Goal: Transaction & Acquisition: Purchase product/service

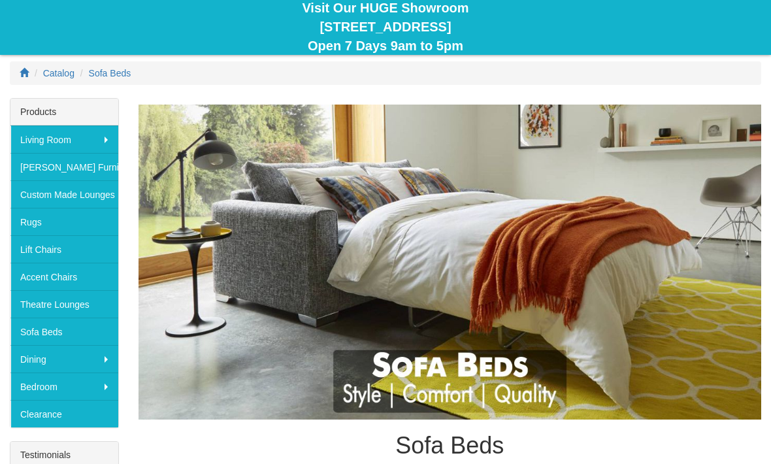
scroll to position [129, 0]
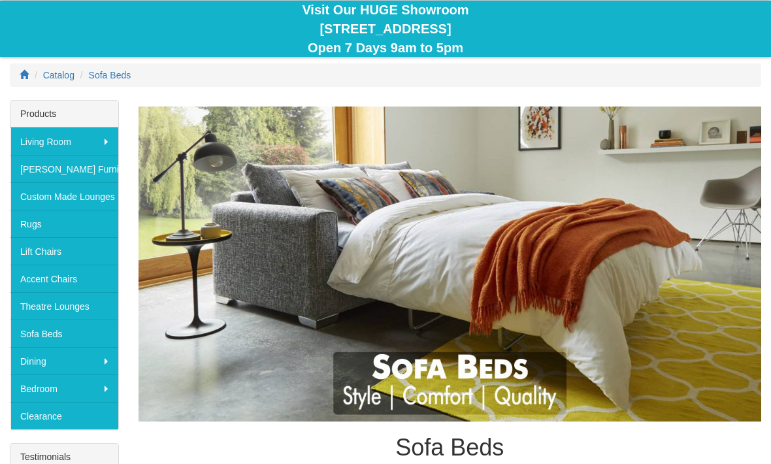
click at [500, 366] on img at bounding box center [449, 263] width 622 height 315
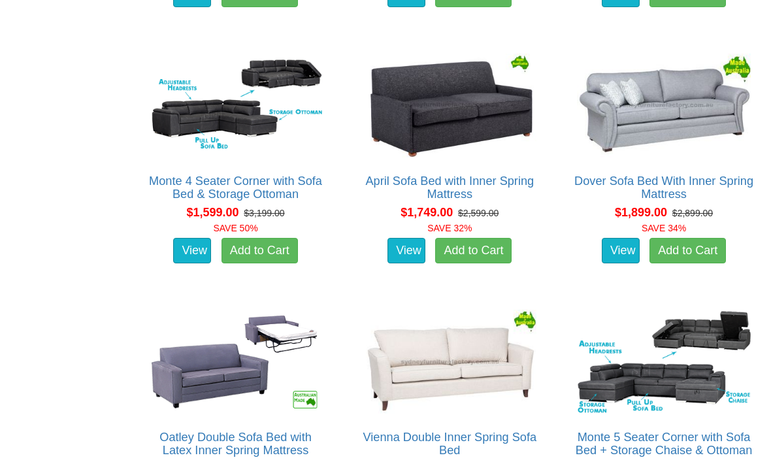
scroll to position [1064, 0]
click at [676, 95] on img at bounding box center [663, 106] width 180 height 110
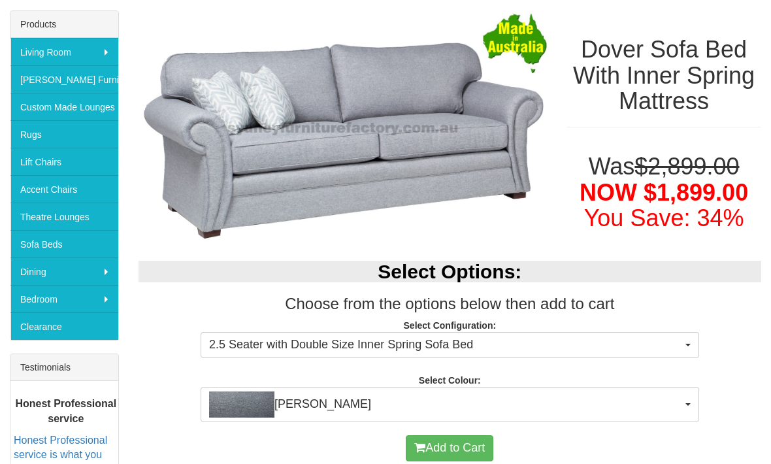
scroll to position [219, 0]
click at [677, 348] on span "2.5 Seater with Double Size Inner Spring Sofa Bed" at bounding box center [445, 344] width 473 height 17
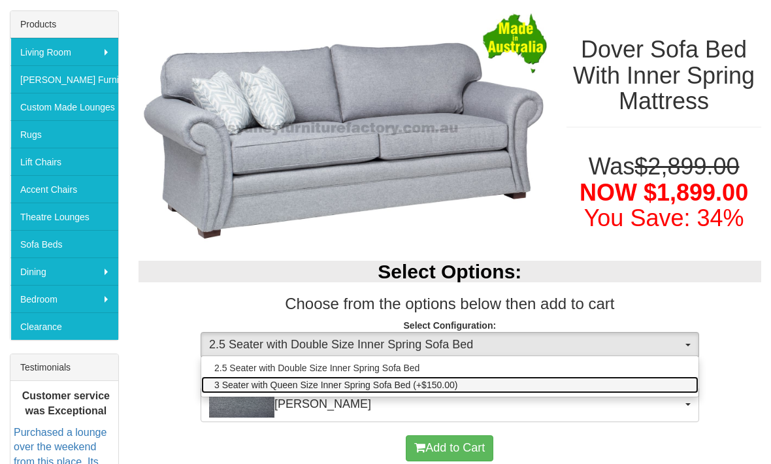
click at [507, 384] on link "3 Seater with Queen Size Inner Spring Sofa Bed (+$150.00)" at bounding box center [449, 384] width 497 height 17
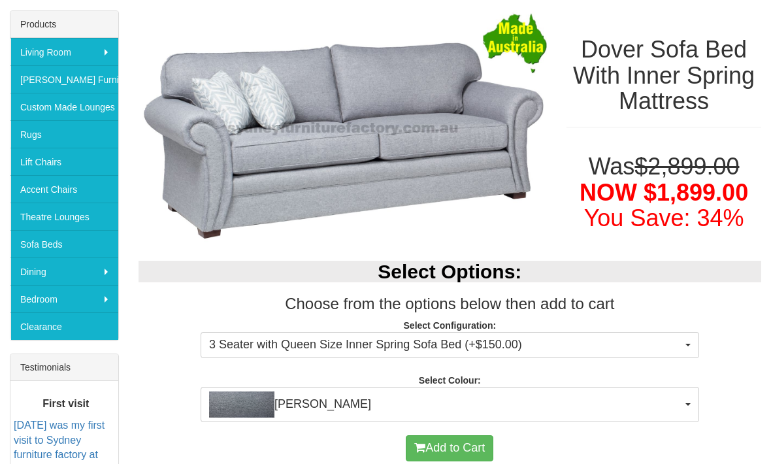
click at [675, 342] on span "3 Seater with Queen Size Inner Spring Sofa Bed (+$150.00)" at bounding box center [445, 344] width 473 height 17
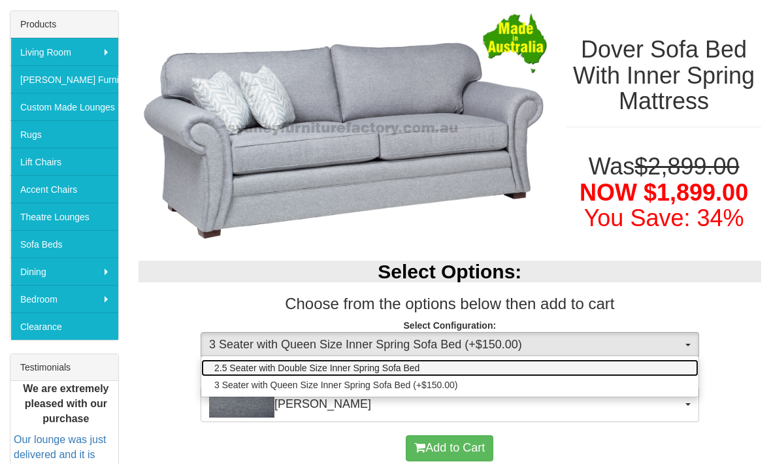
click at [588, 367] on link "2.5 Seater with Double Size Inner Spring Sofa Bed" at bounding box center [449, 367] width 497 height 17
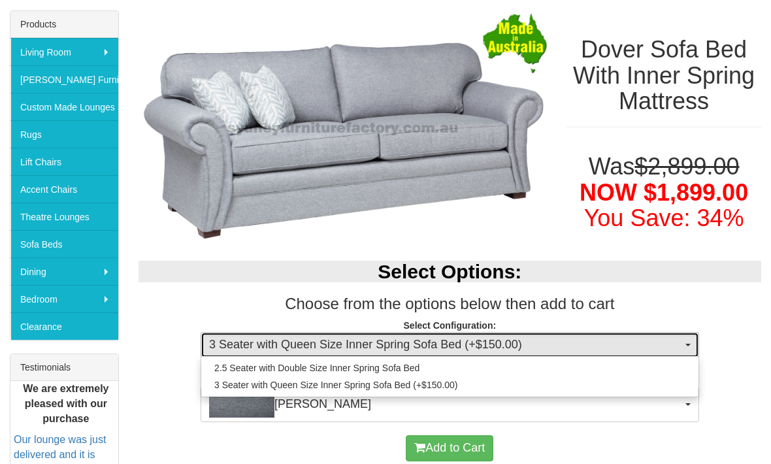
select select "438"
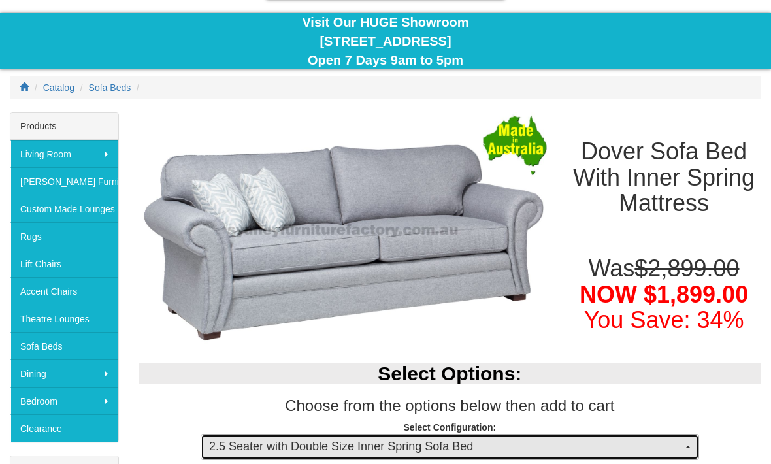
scroll to position [119, 0]
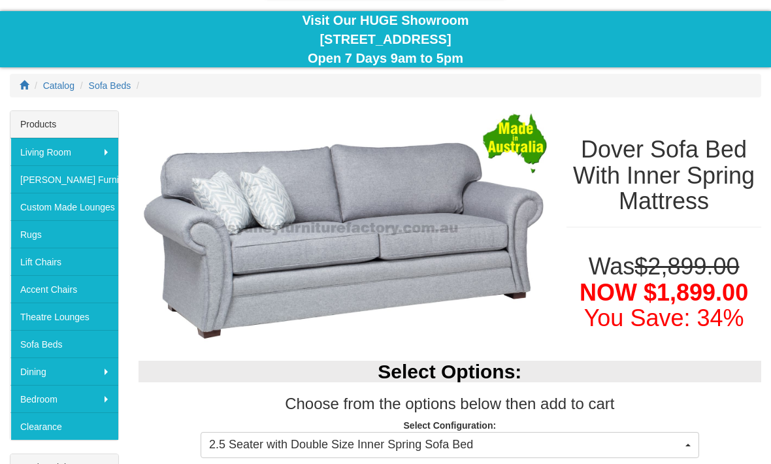
click at [462, 249] on img at bounding box center [342, 228] width 409 height 236
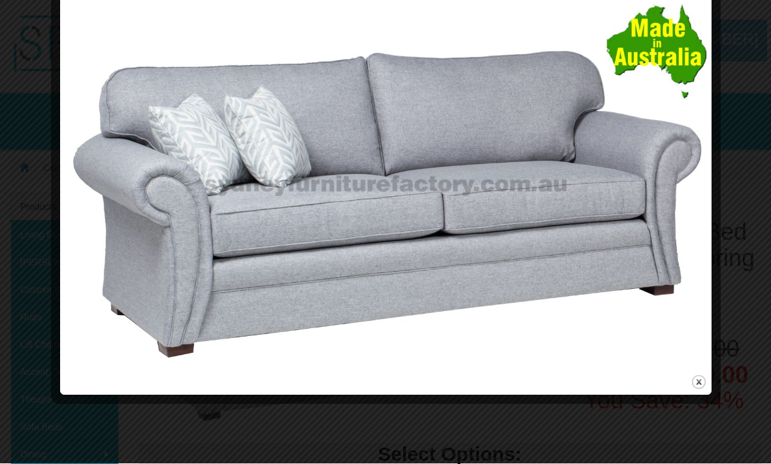
scroll to position [0, 0]
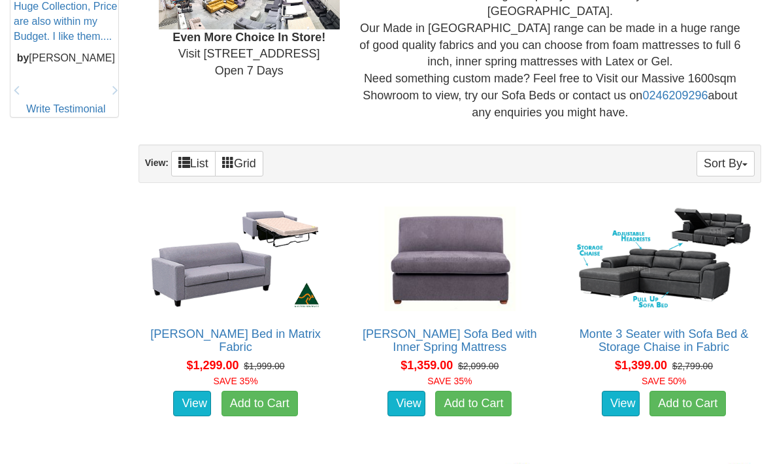
scroll to position [655, 0]
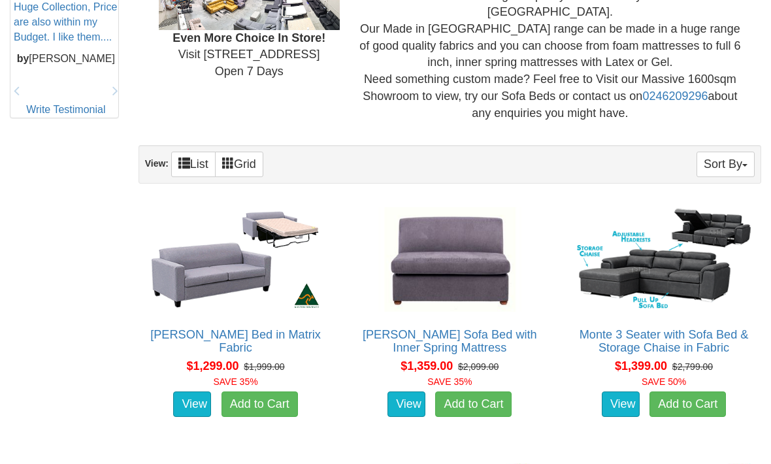
click at [255, 234] on img at bounding box center [236, 259] width 180 height 110
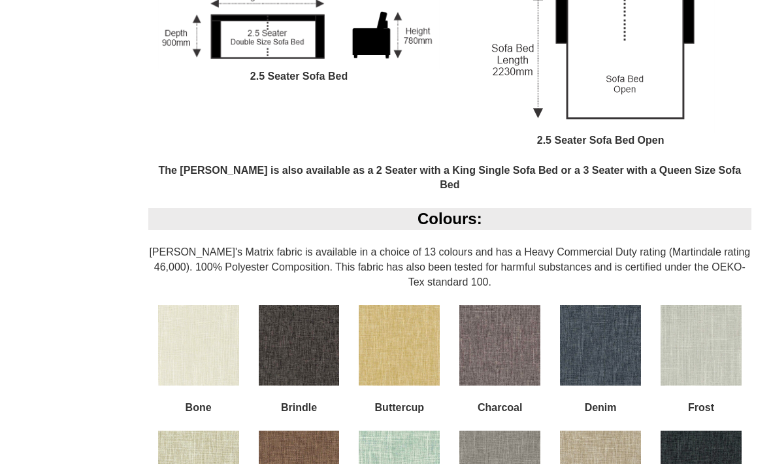
scroll to position [940, 0]
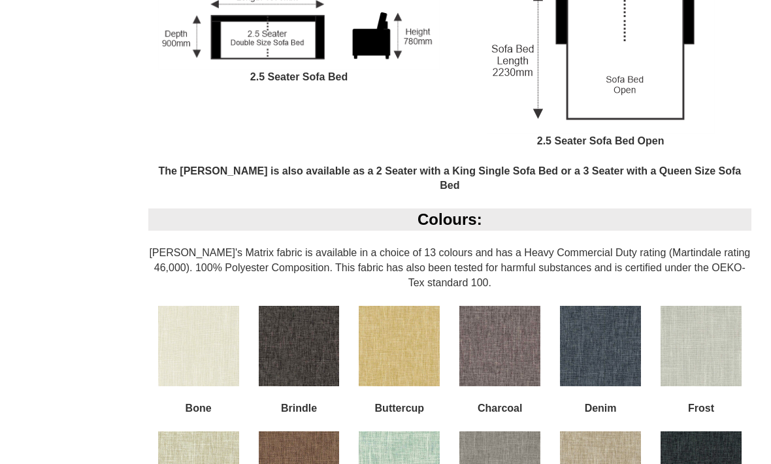
click at [208, 311] on img at bounding box center [198, 346] width 81 height 81
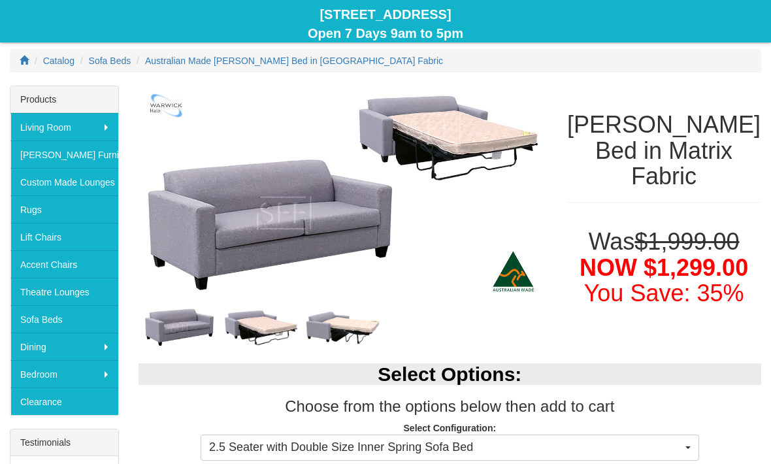
scroll to position [144, 0]
click at [270, 329] on img at bounding box center [261, 327] width 82 height 44
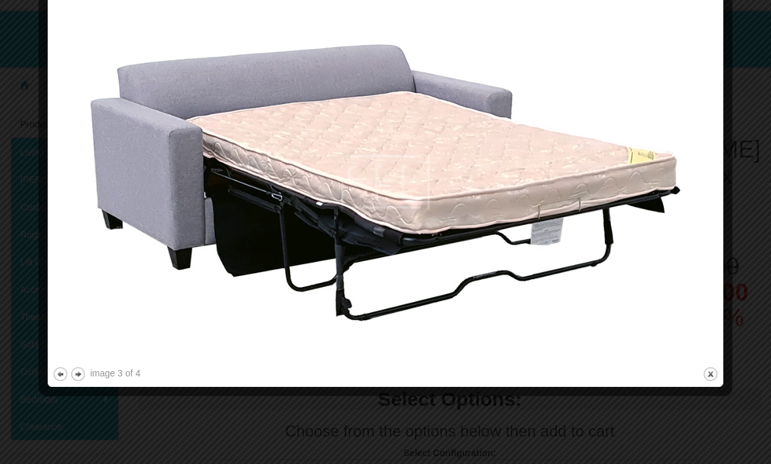
scroll to position [115, 0]
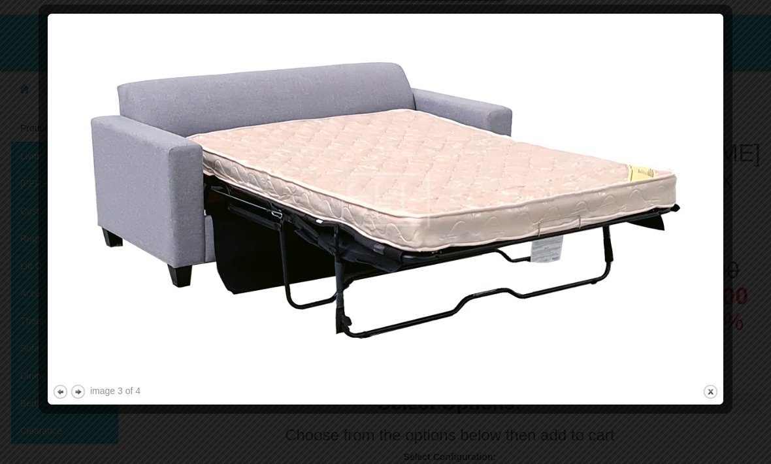
click at [80, 391] on button "next" at bounding box center [78, 391] width 16 height 16
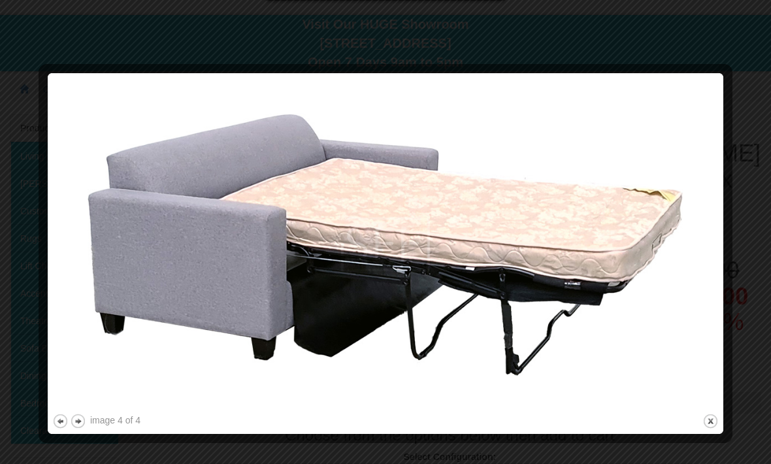
click at [84, 413] on button "next" at bounding box center [78, 421] width 16 height 16
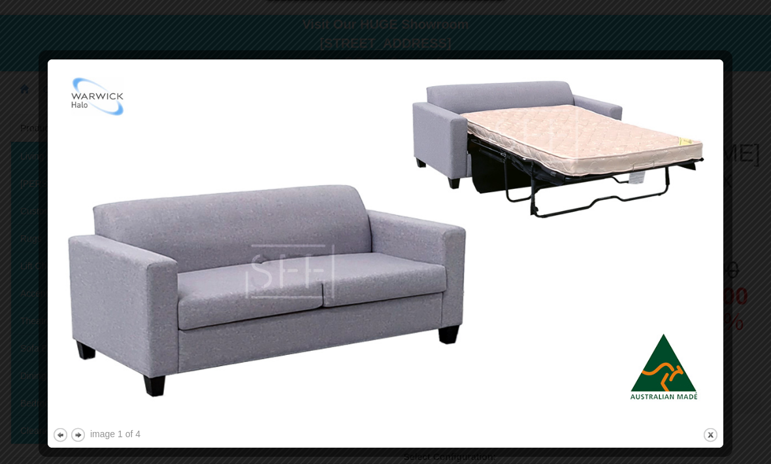
click at [742, 41] on div at bounding box center [385, 232] width 771 height 464
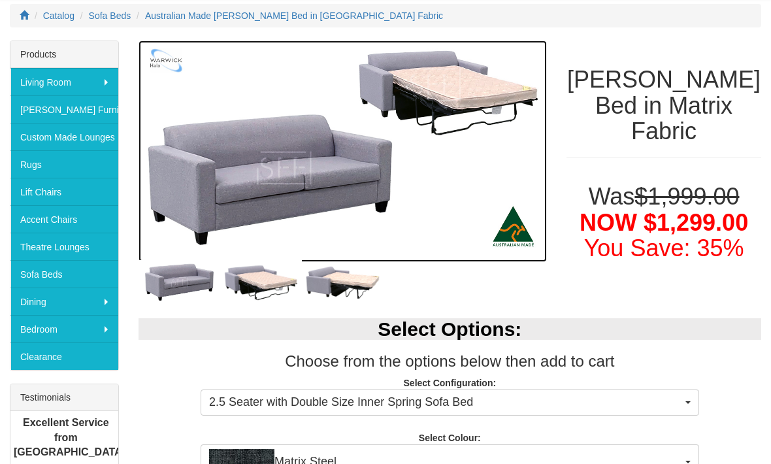
scroll to position [189, 0]
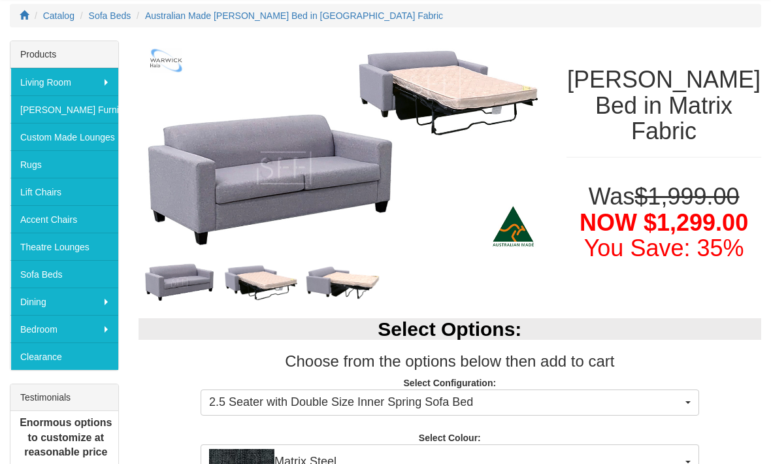
click at [86, 166] on link "Rugs" at bounding box center [64, 163] width 108 height 27
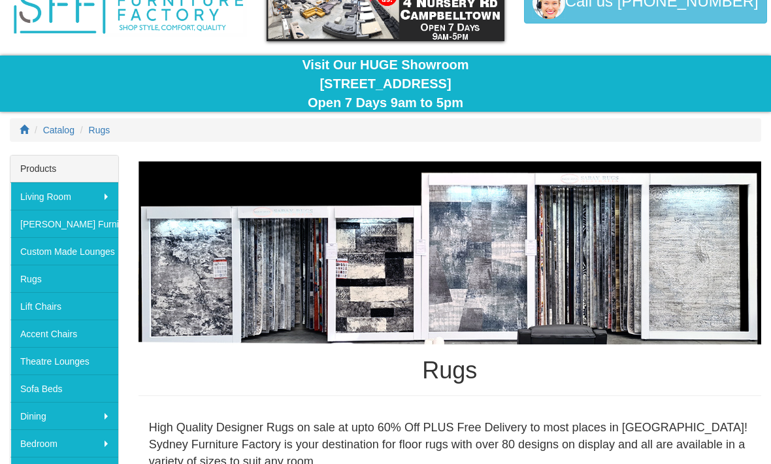
scroll to position [73, 0]
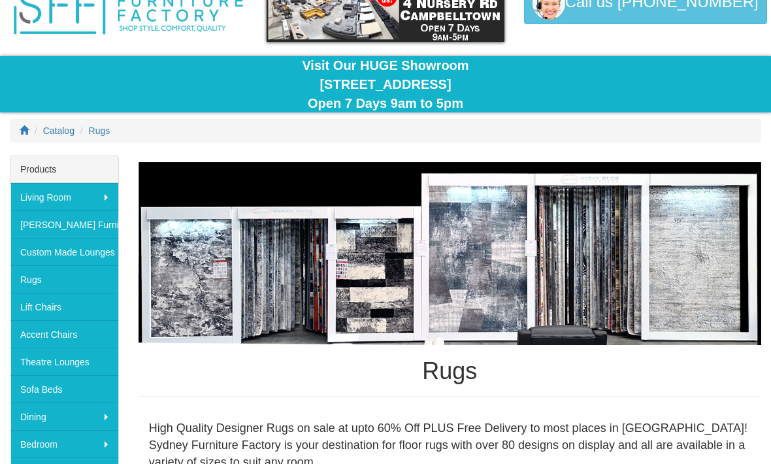
click at [78, 337] on link "Accent Chairs" at bounding box center [64, 334] width 108 height 27
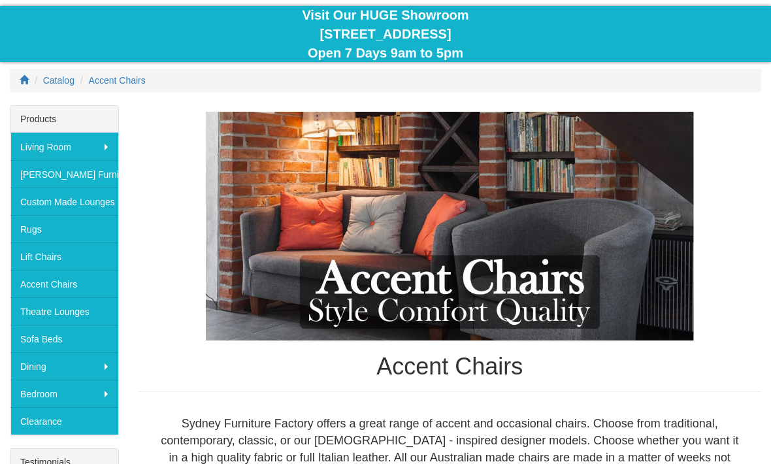
scroll to position [84, 0]
